Goal: Information Seeking & Learning: Find specific fact

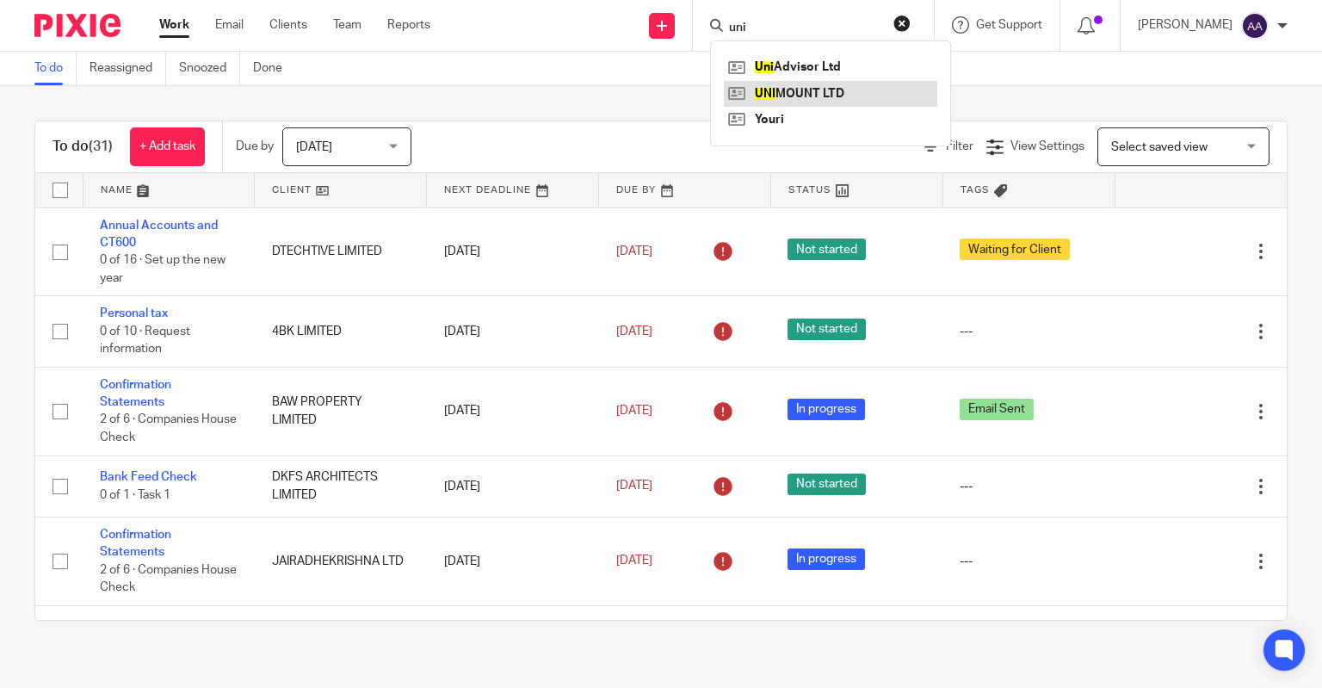
type input "uni"
click at [874, 86] on link at bounding box center [831, 94] width 214 height 26
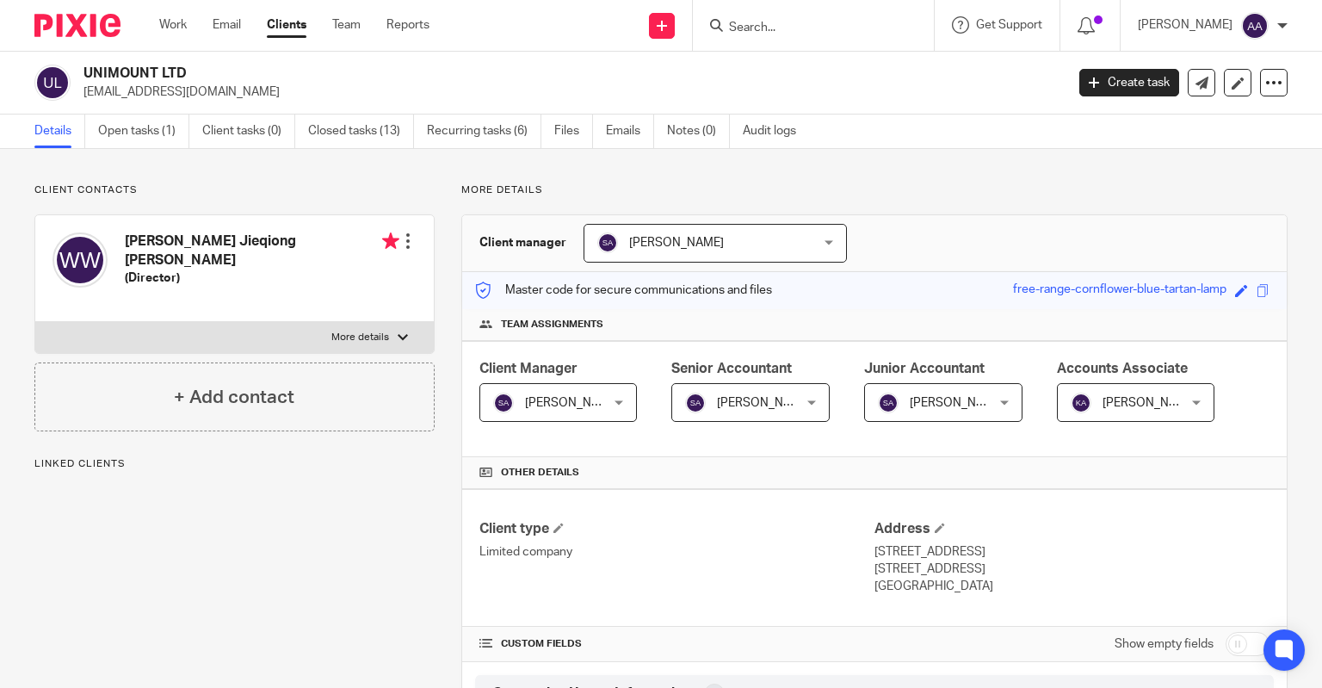
click at [793, 18] on form at bounding box center [819, 26] width 183 height 22
click at [793, 23] on input "Search" at bounding box center [805, 28] width 155 height 15
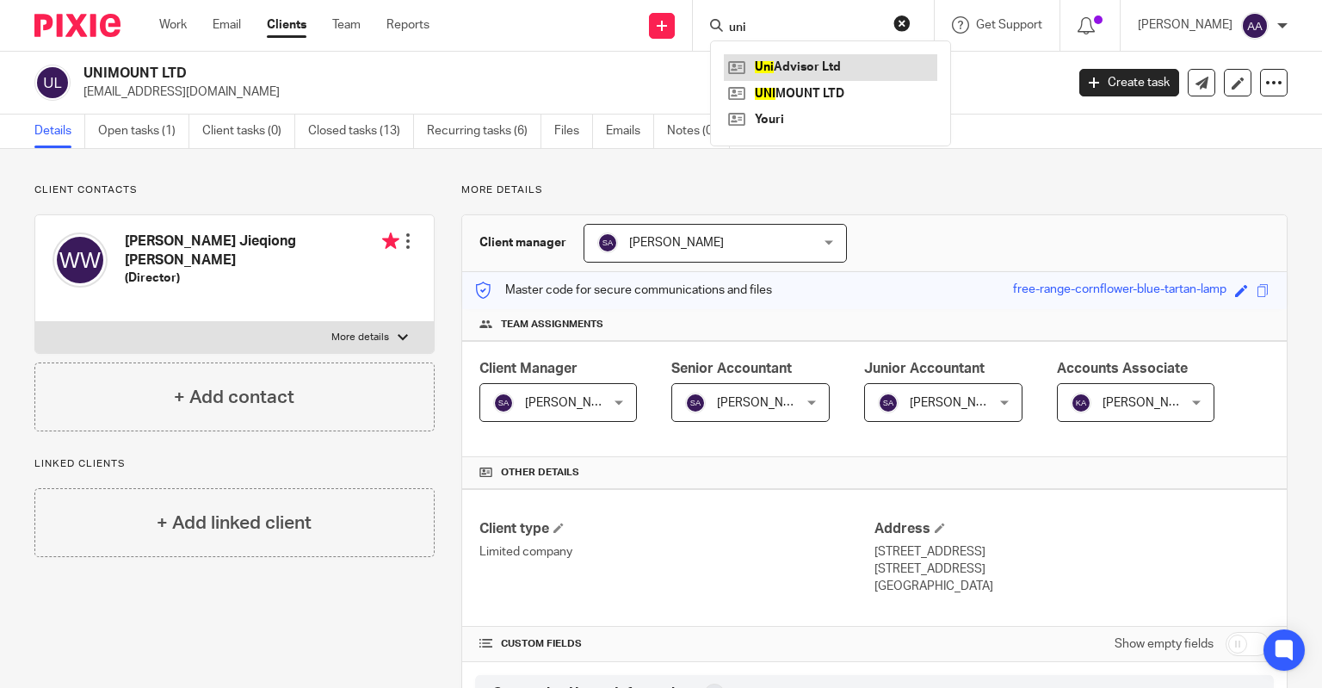
type input "uni"
click at [853, 65] on link at bounding box center [831, 67] width 214 height 26
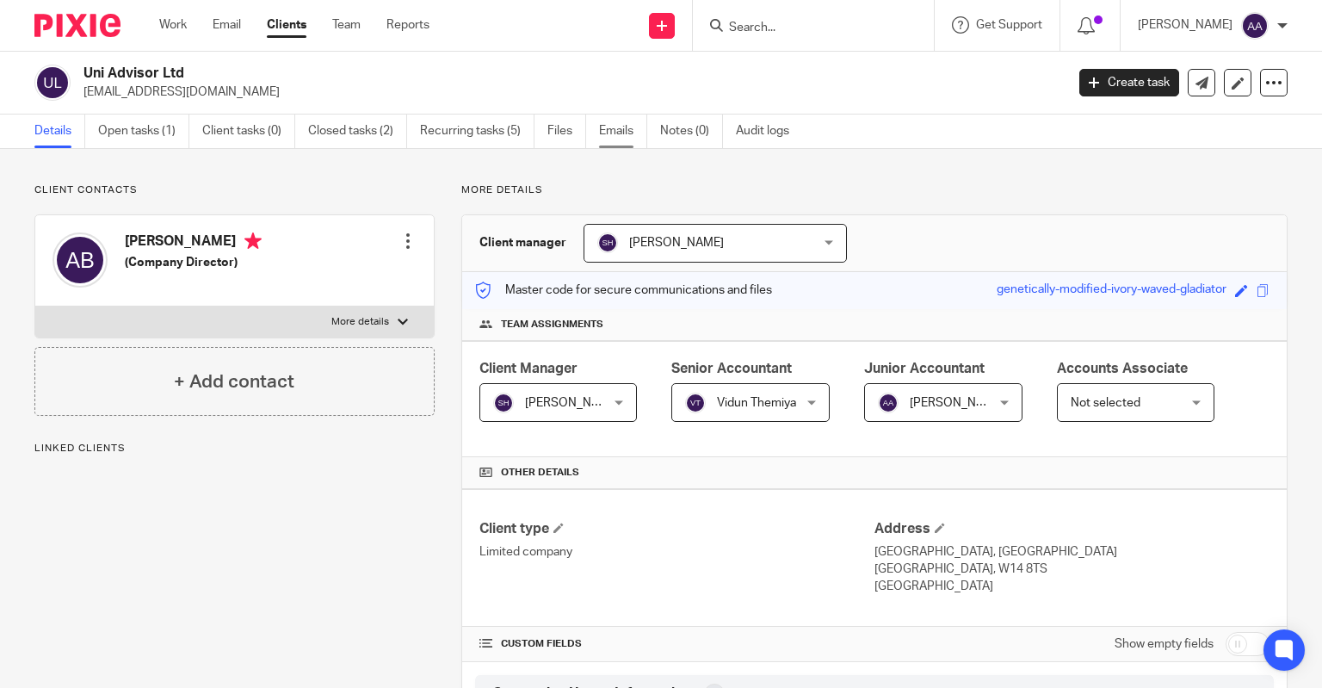
click at [613, 128] on link "Emails" at bounding box center [623, 132] width 48 height 34
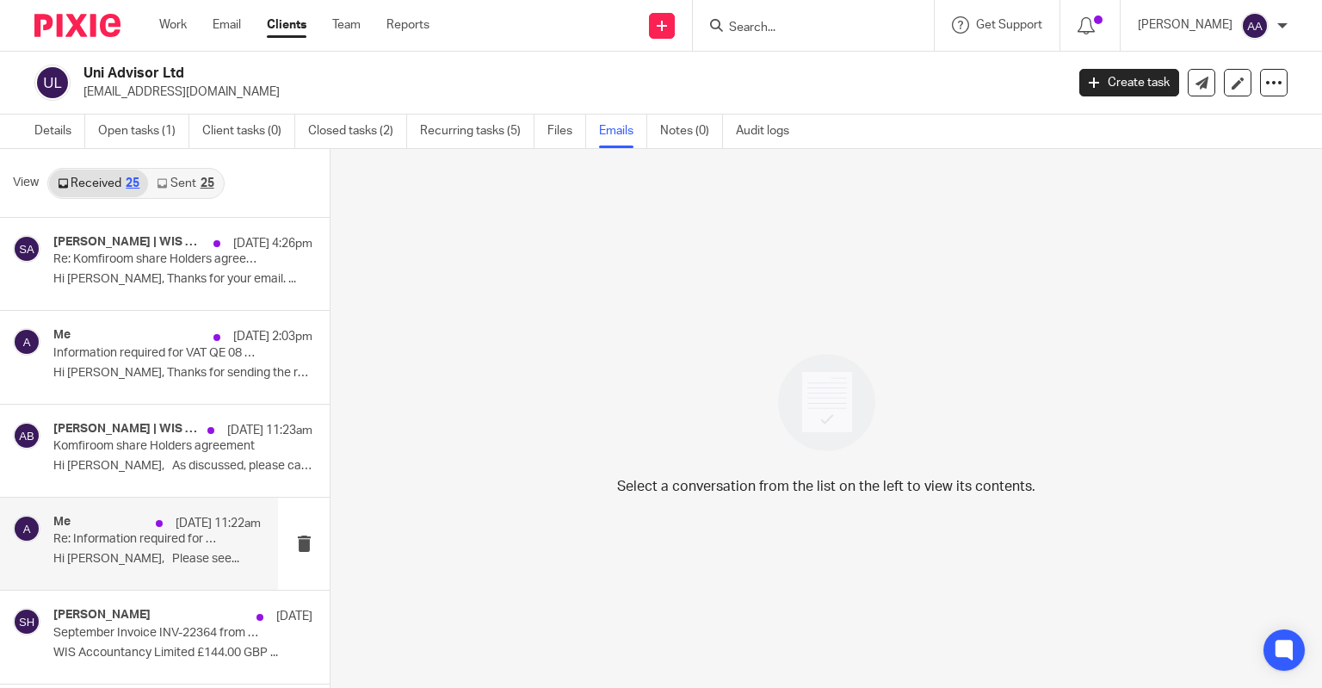
click at [145, 578] on div "Me [DATE] 11:22am Re: Information required for VAT QE 08 2025 - UNI ADVISOR LTD…" at bounding box center [139, 544] width 278 height 92
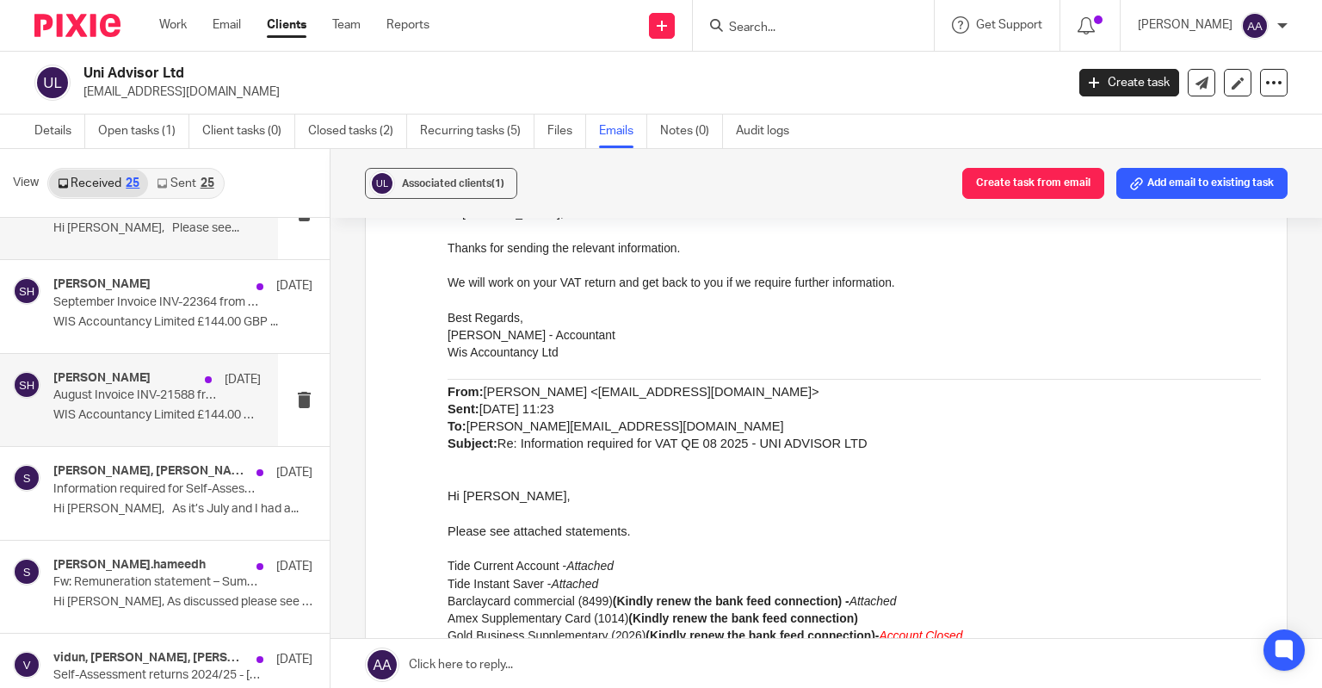
scroll to position [430, 0]
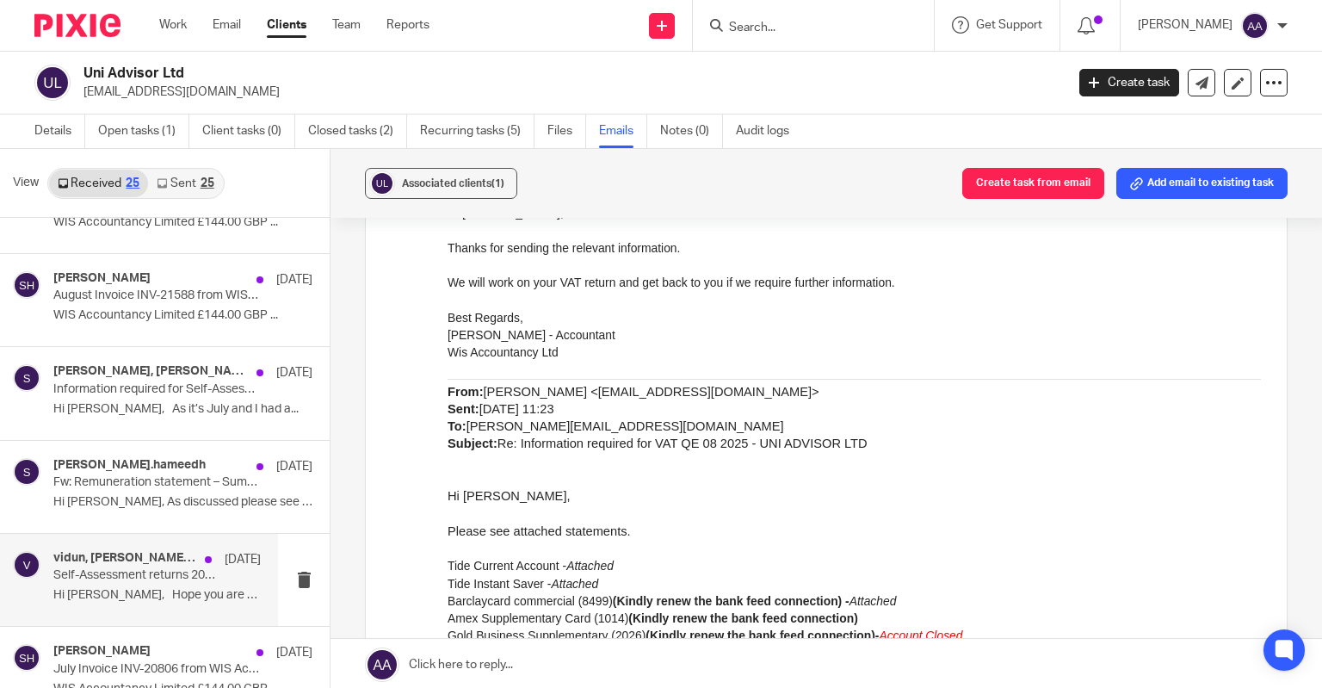
click at [146, 576] on p "Self-Assessment returns 2024/25 - [PERSON_NAME] (UNI ADVISOR LTD)" at bounding box center [136, 575] width 166 height 15
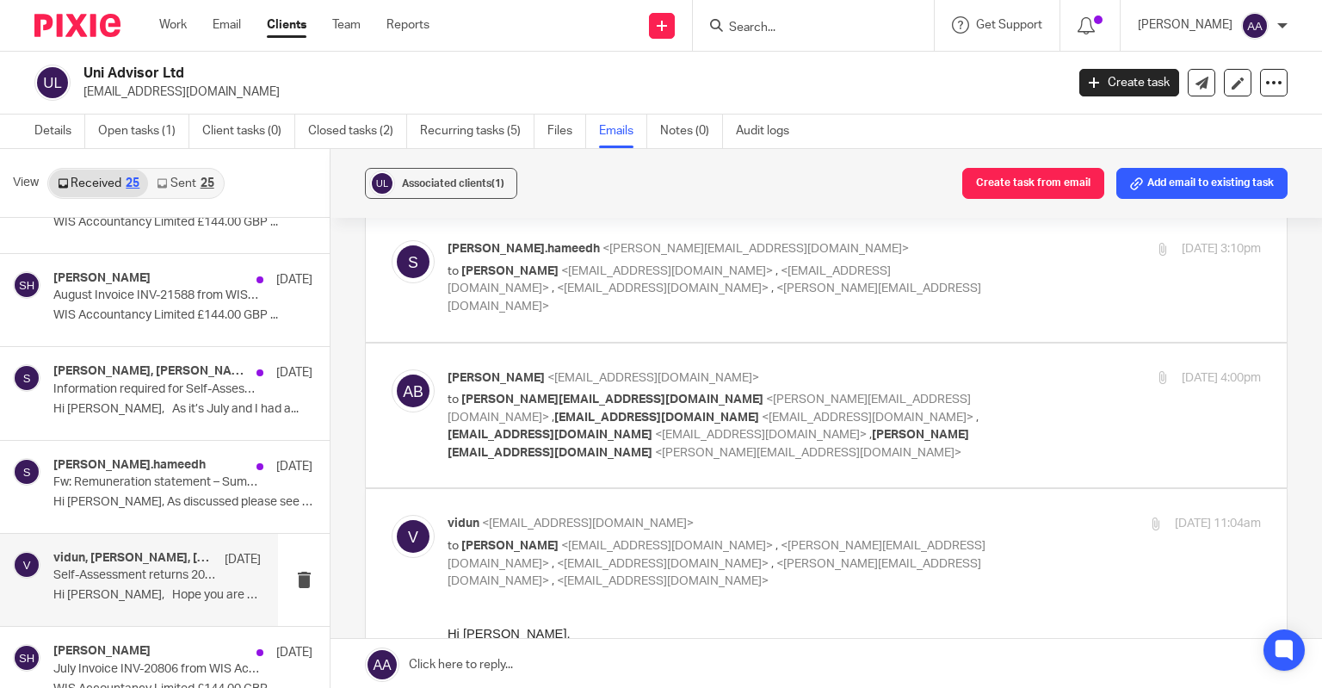
scroll to position [0, 0]
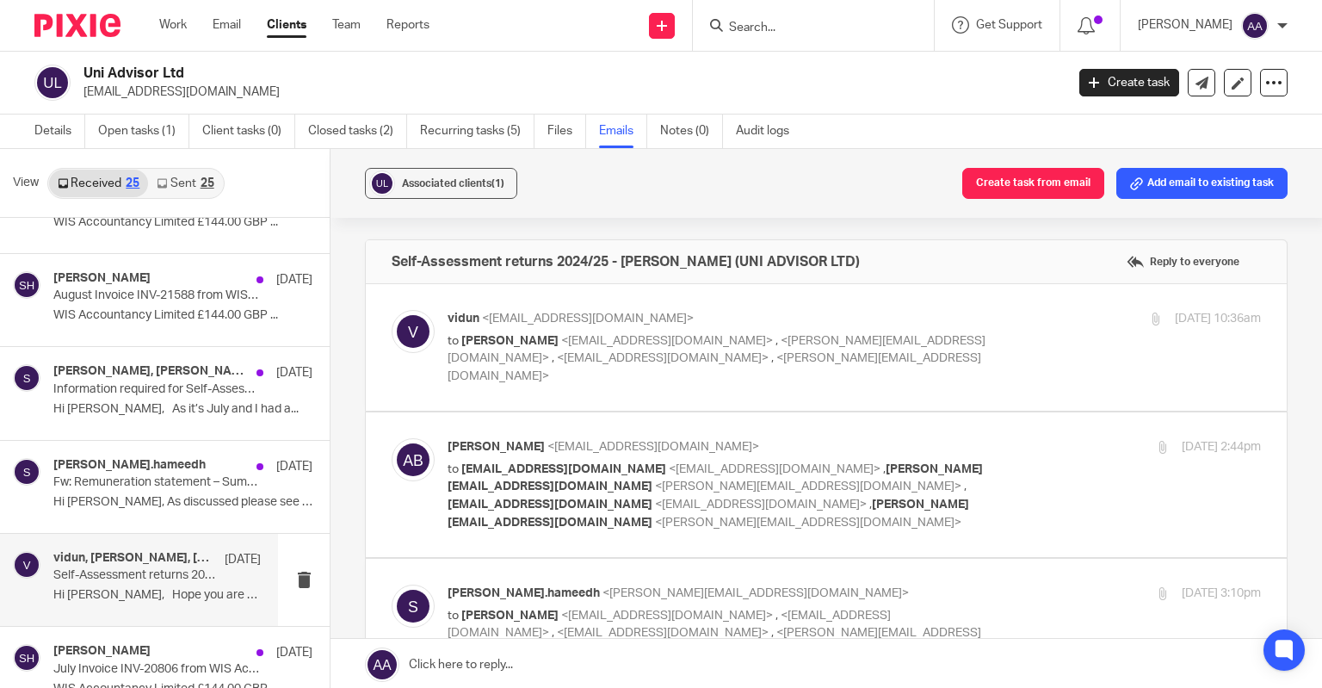
click at [612, 376] on label at bounding box center [826, 347] width 921 height 127
click at [392, 310] on input "checkbox" at bounding box center [391, 309] width 1 height 1
checkbox input "true"
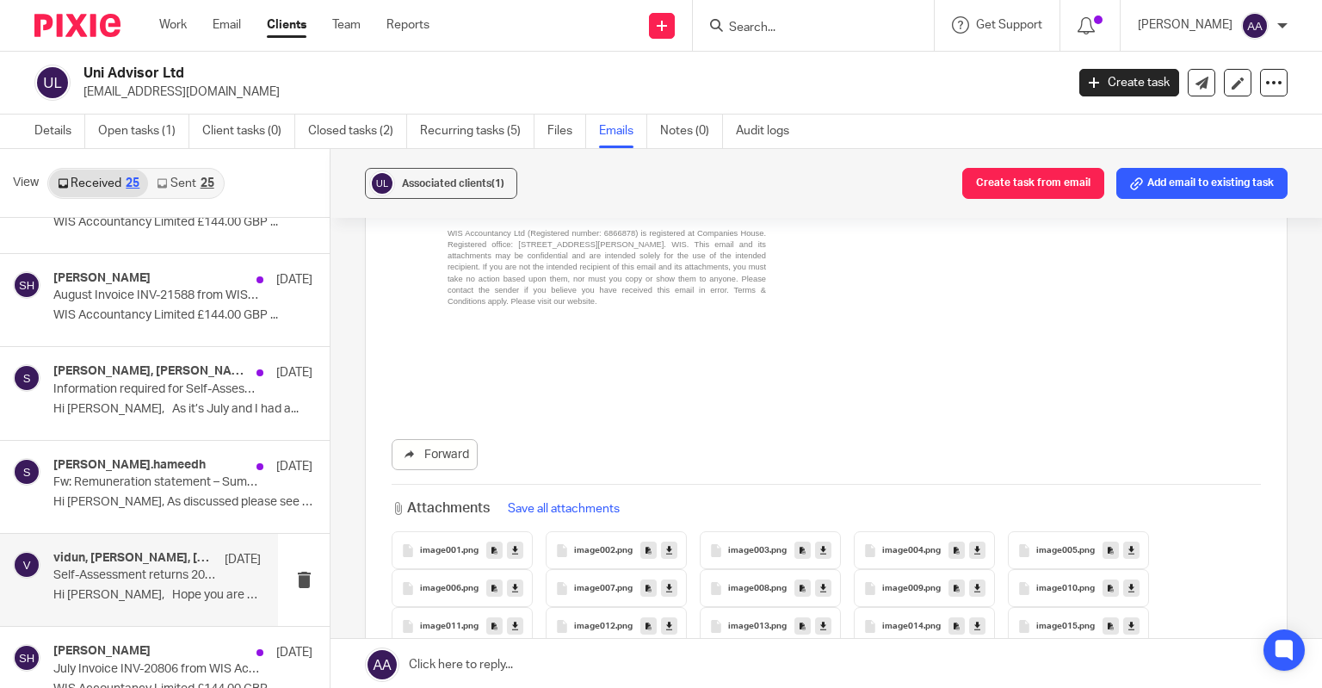
scroll to position [1894, 0]
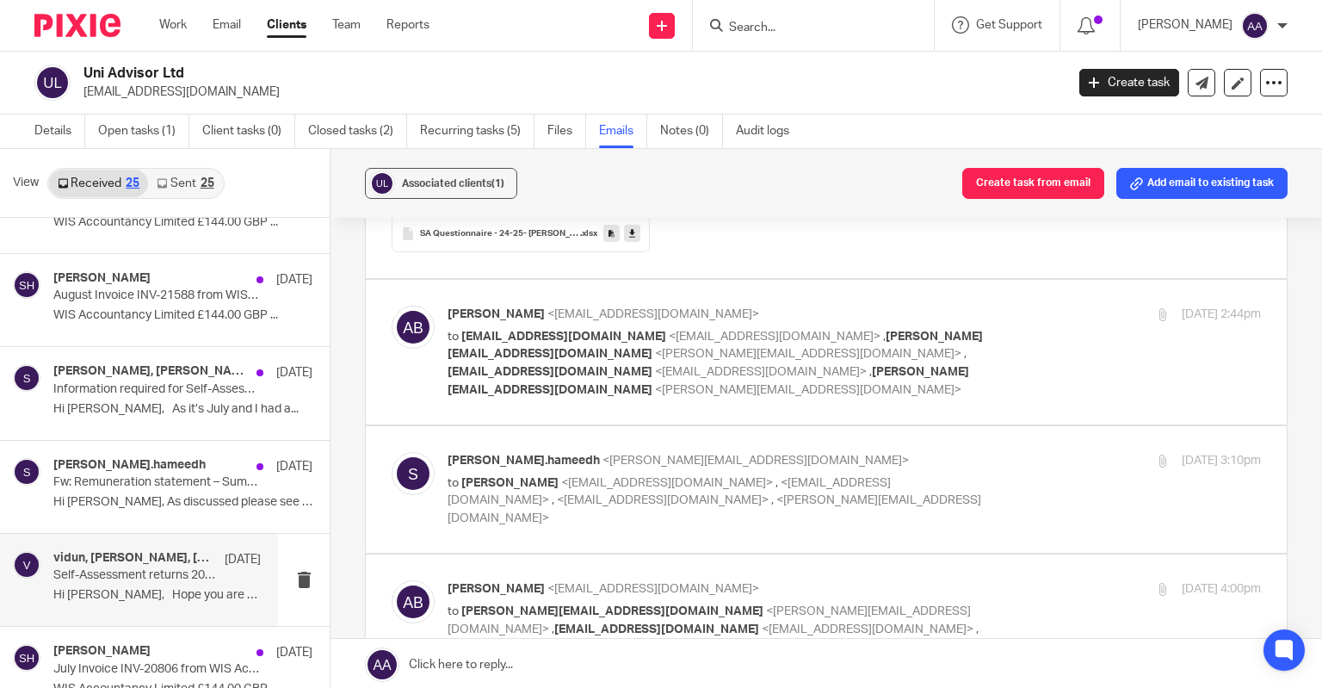
click at [655, 384] on span "<[PERSON_NAME][EMAIL_ADDRESS][DOMAIN_NAME]>" at bounding box center [808, 390] width 307 height 12
checkbox input "true"
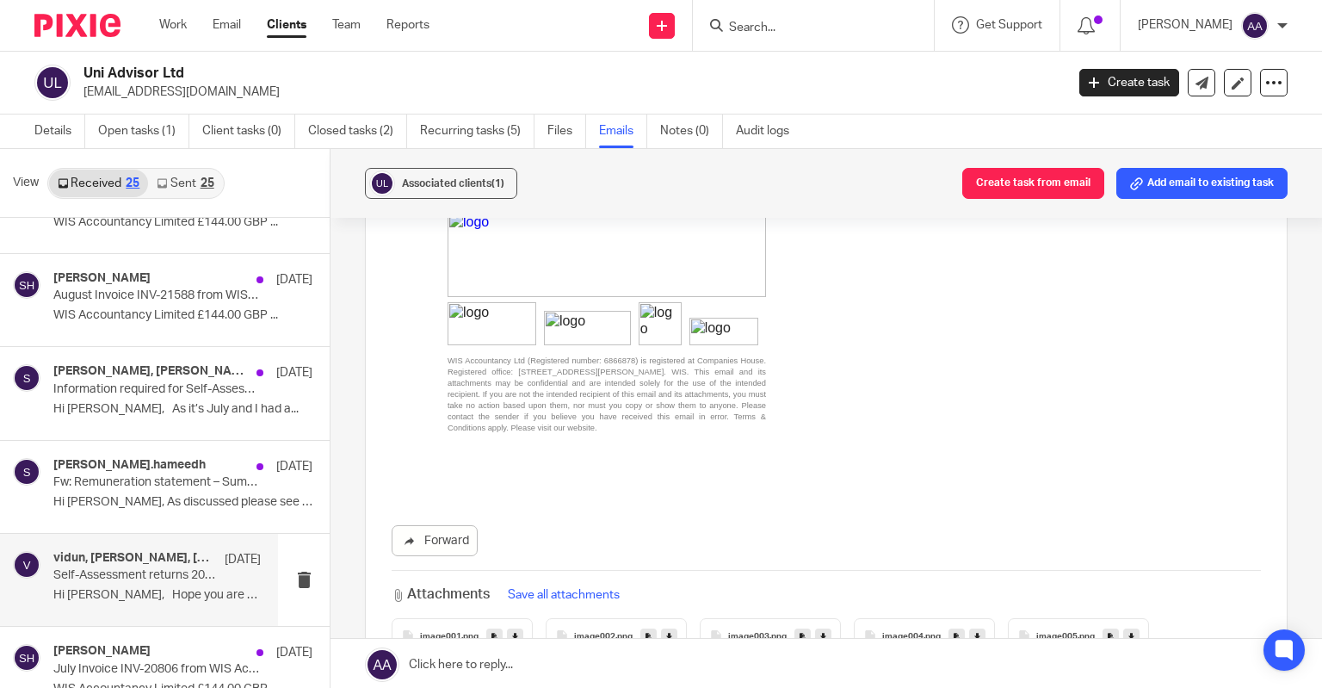
scroll to position [3788, 0]
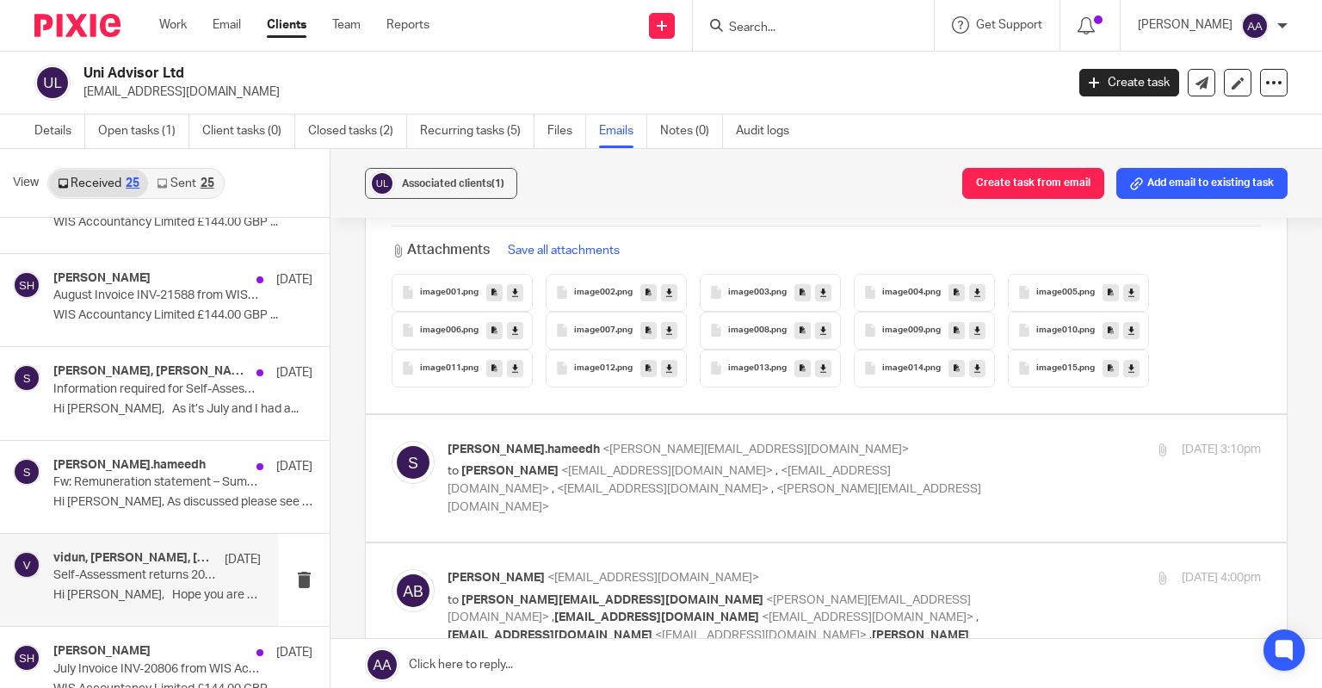
click at [585, 485] on label at bounding box center [826, 478] width 921 height 127
click at [392, 441] on input "checkbox" at bounding box center [391, 440] width 1 height 1
checkbox input "true"
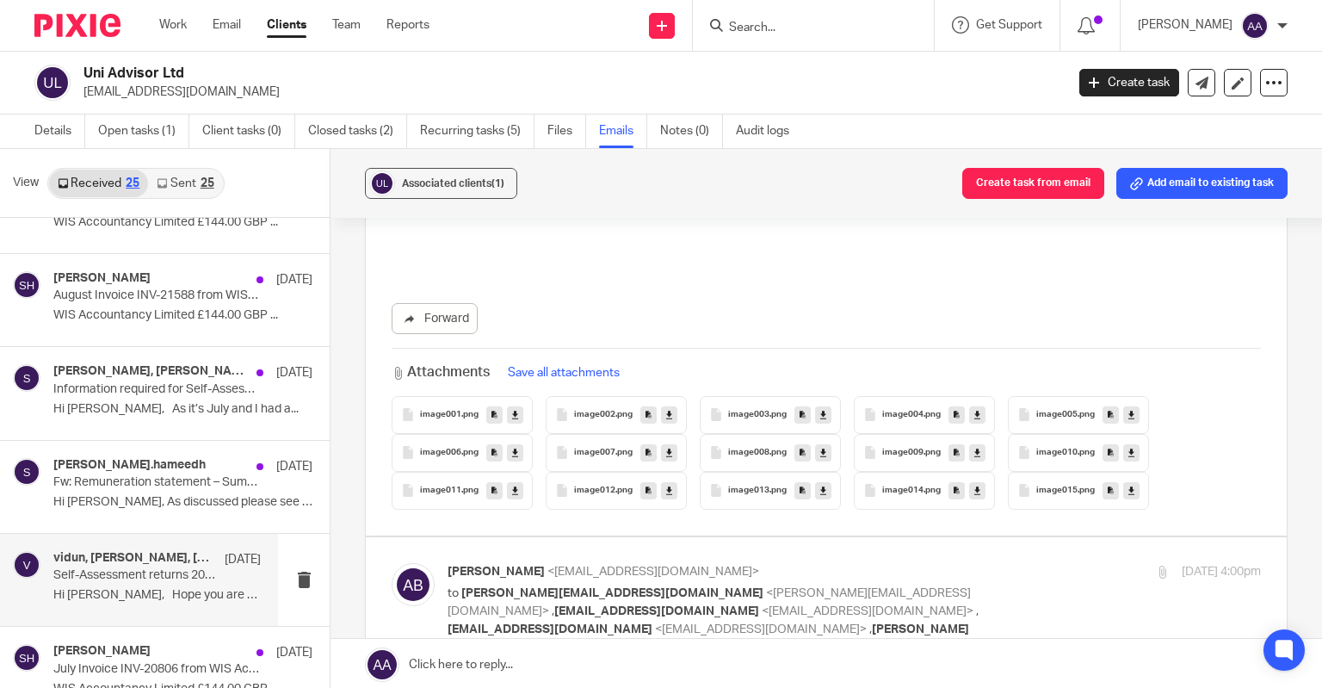
scroll to position [6199, 0]
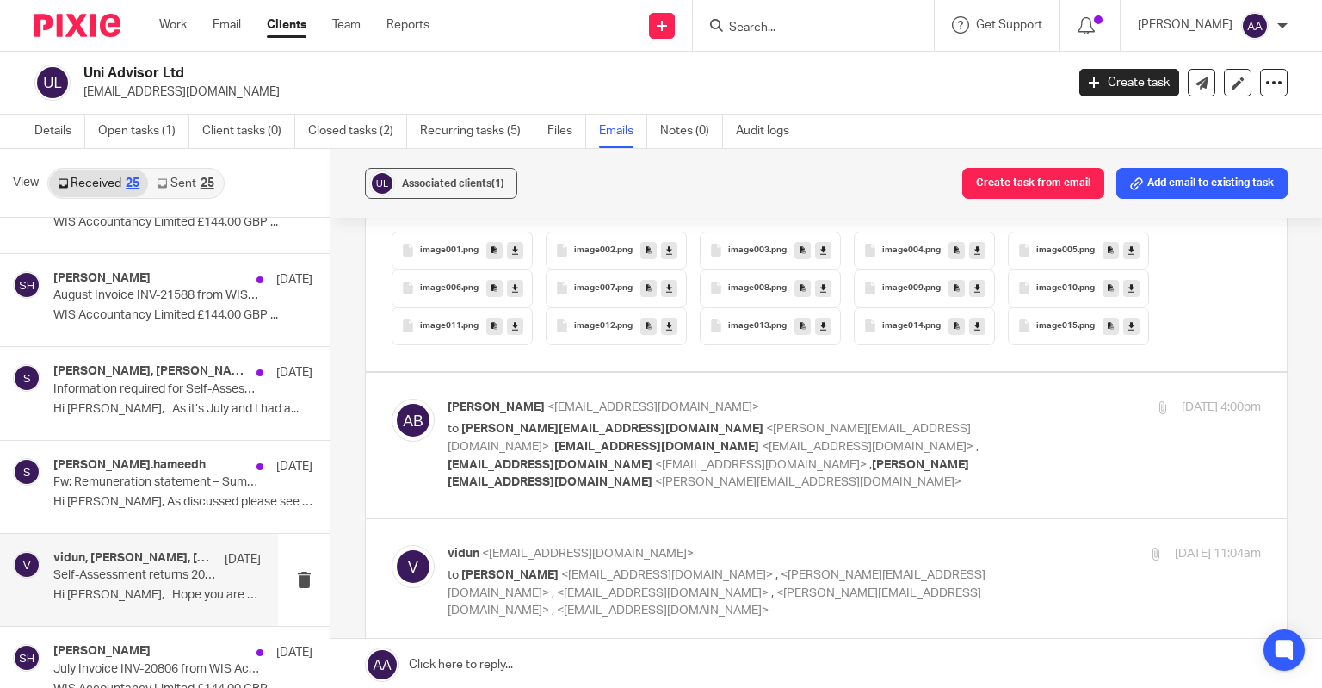
click at [599, 465] on label at bounding box center [826, 445] width 921 height 145
click at [392, 399] on input "checkbox" at bounding box center [391, 398] width 1 height 1
checkbox input "true"
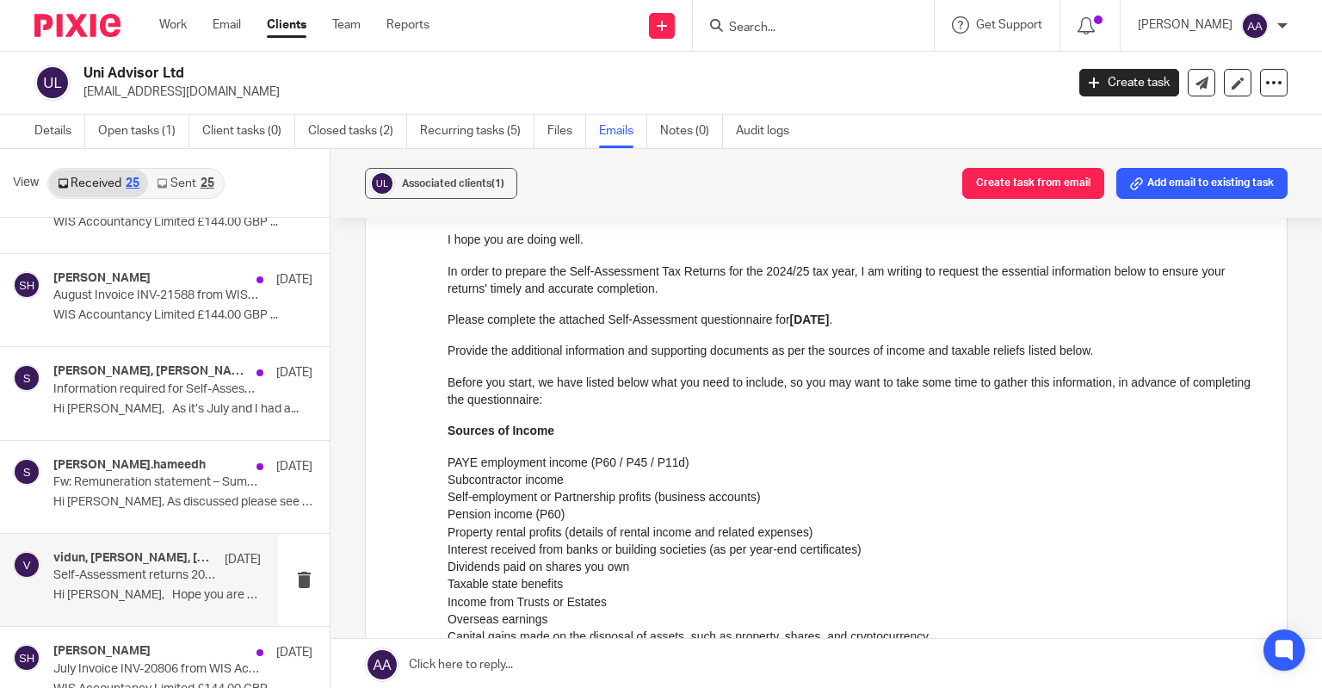
scroll to position [9471, 0]
click at [195, 184] on link "Sent 25" at bounding box center [185, 184] width 74 height 28
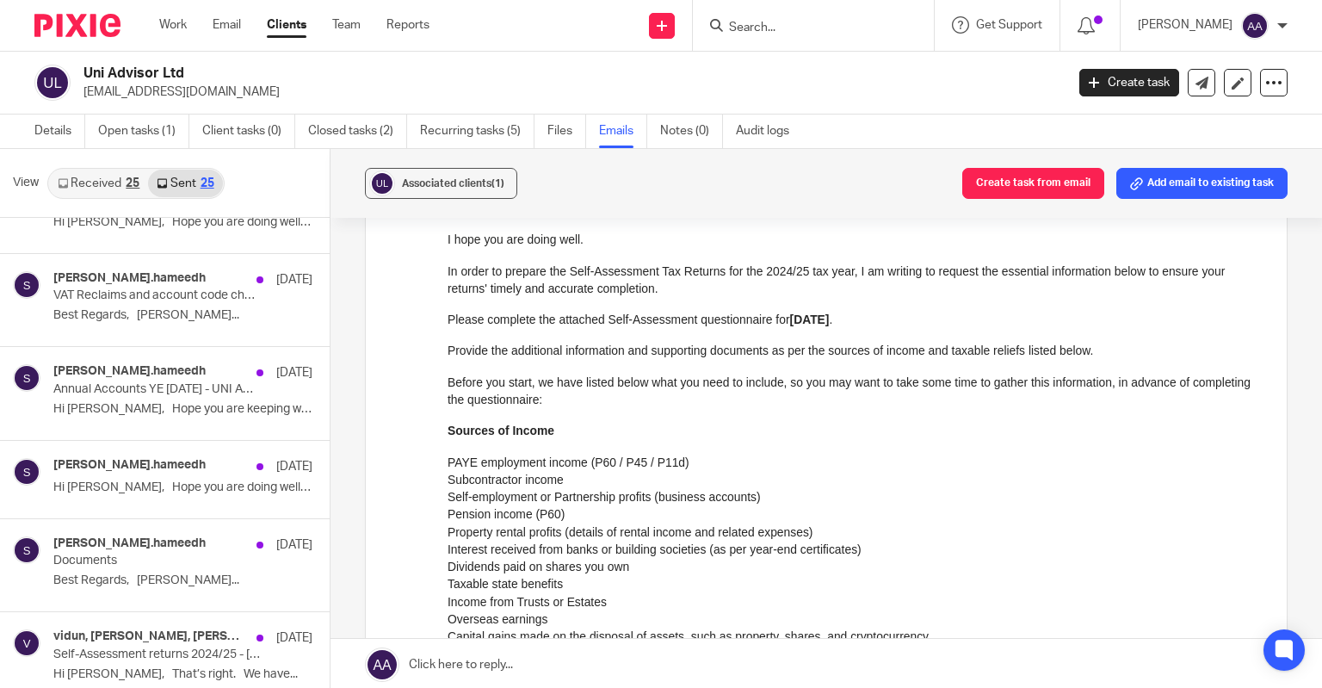
scroll to position [3, 0]
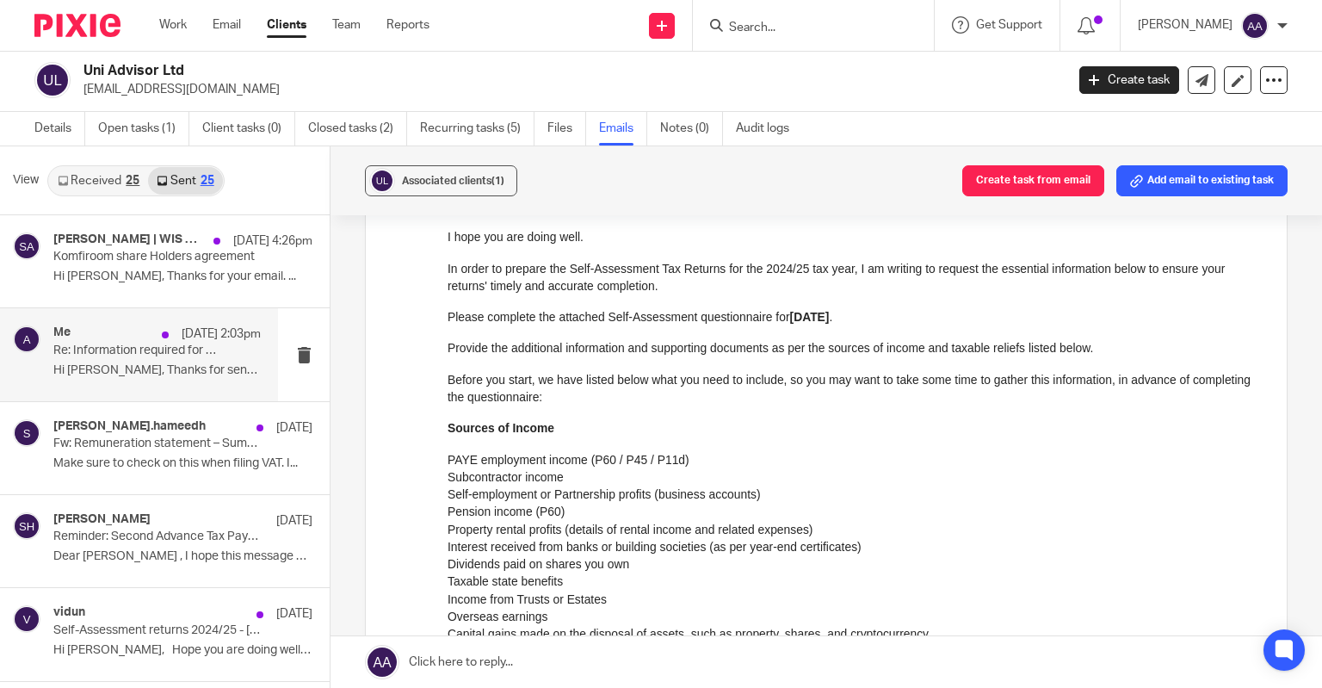
click at [146, 378] on div "Me [DATE] 2:03pm Re: Information required for VAT QE 08 2025 - UNI ADVISOR LTD …" at bounding box center [156, 354] width 207 height 58
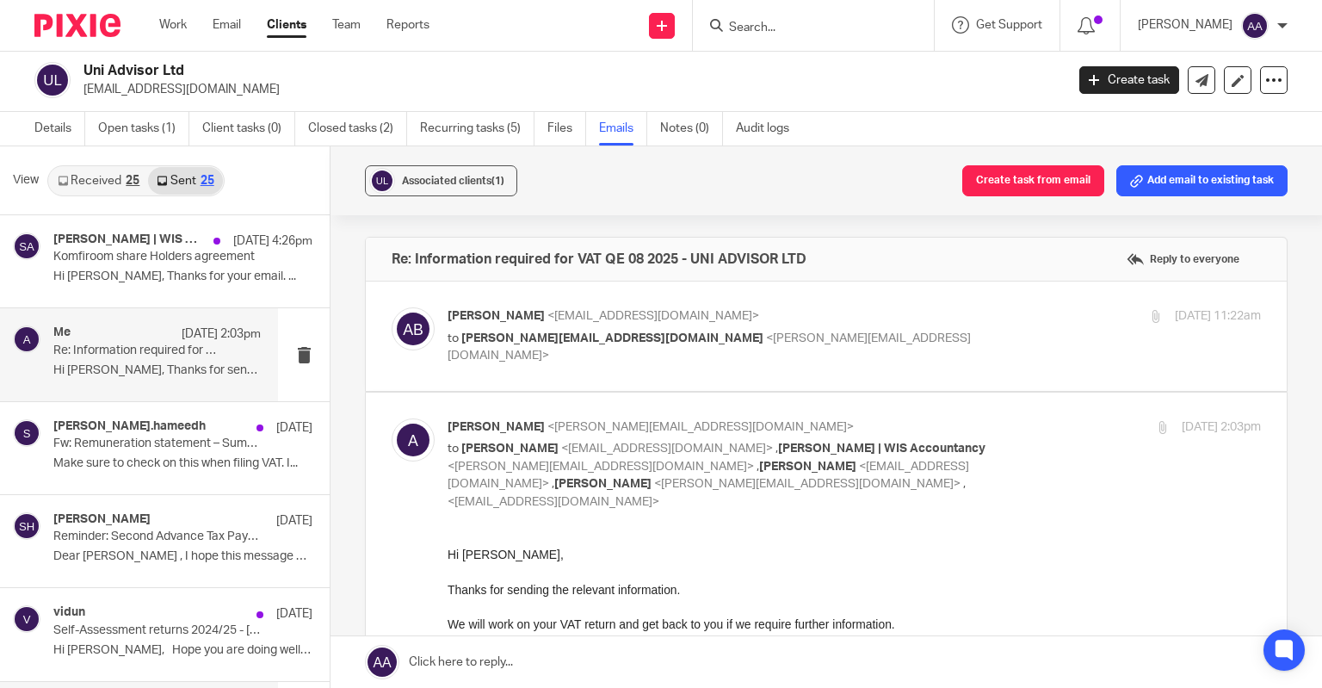
scroll to position [172, 0]
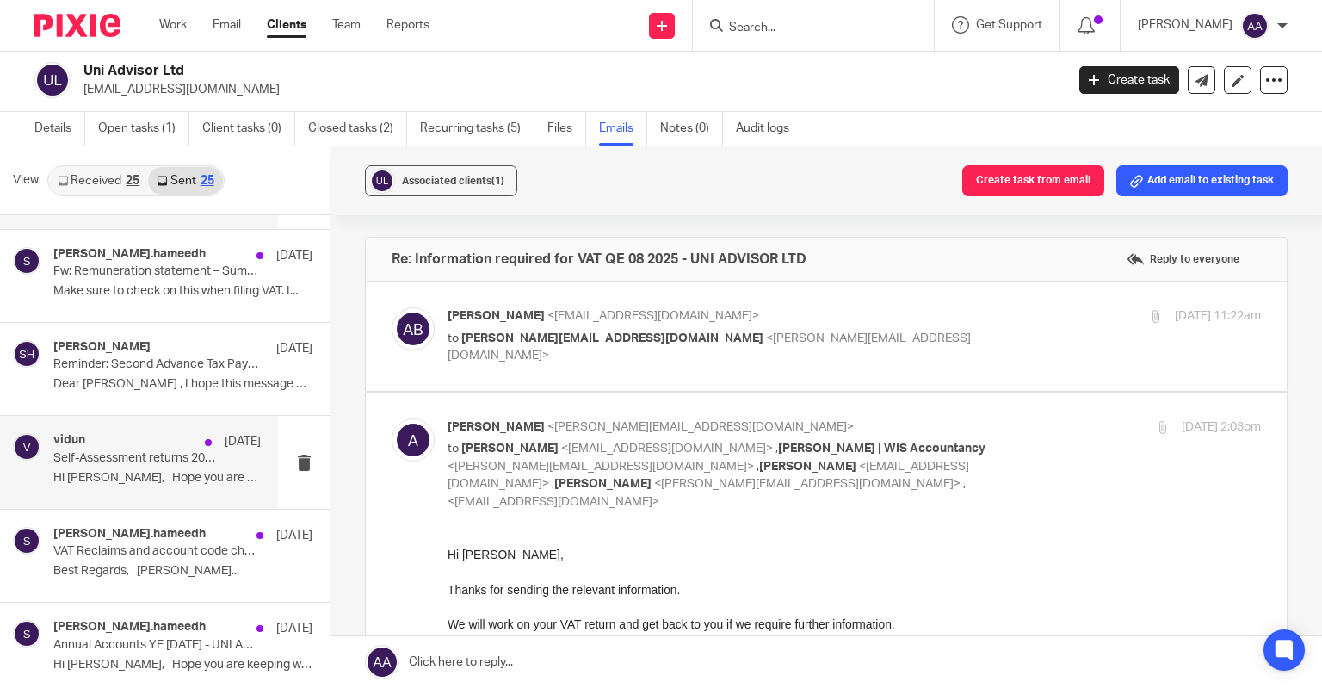
click at [165, 480] on p "Hi [PERSON_NAME], Hope you are doing well. ..." at bounding box center [156, 478] width 207 height 15
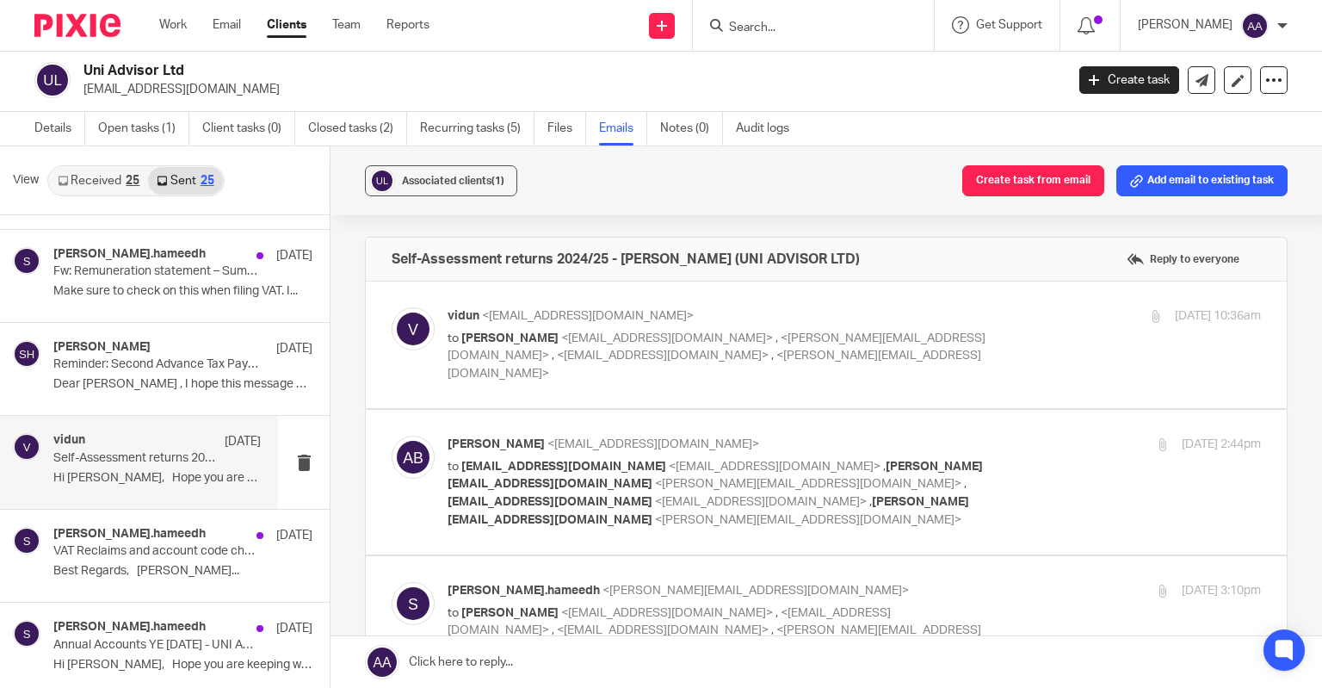
scroll to position [0, 0]
click at [657, 362] on p "to [PERSON_NAME] <[EMAIL_ADDRESS][DOMAIN_NAME]> , <[PERSON_NAME][EMAIL_ADDRESS]…" at bounding box center [719, 356] width 542 height 53
checkbox input "true"
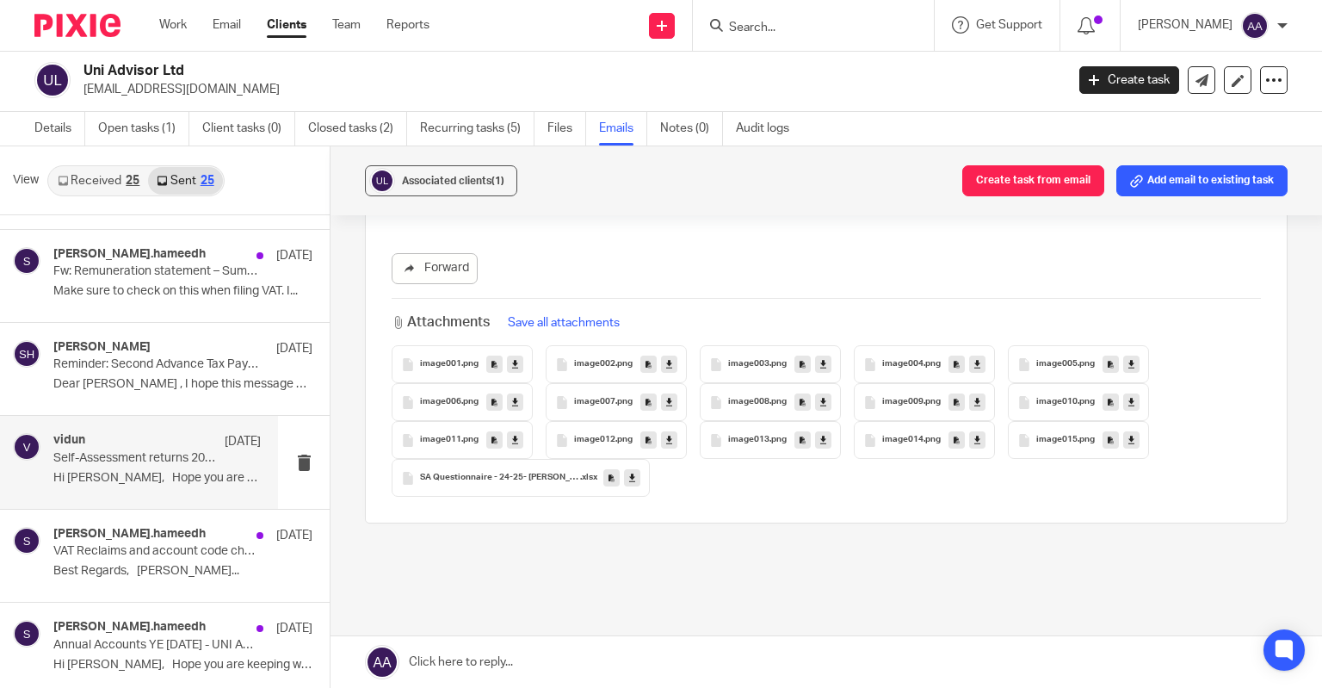
scroll to position [4367, 0]
